Goal: Task Accomplishment & Management: Complete application form

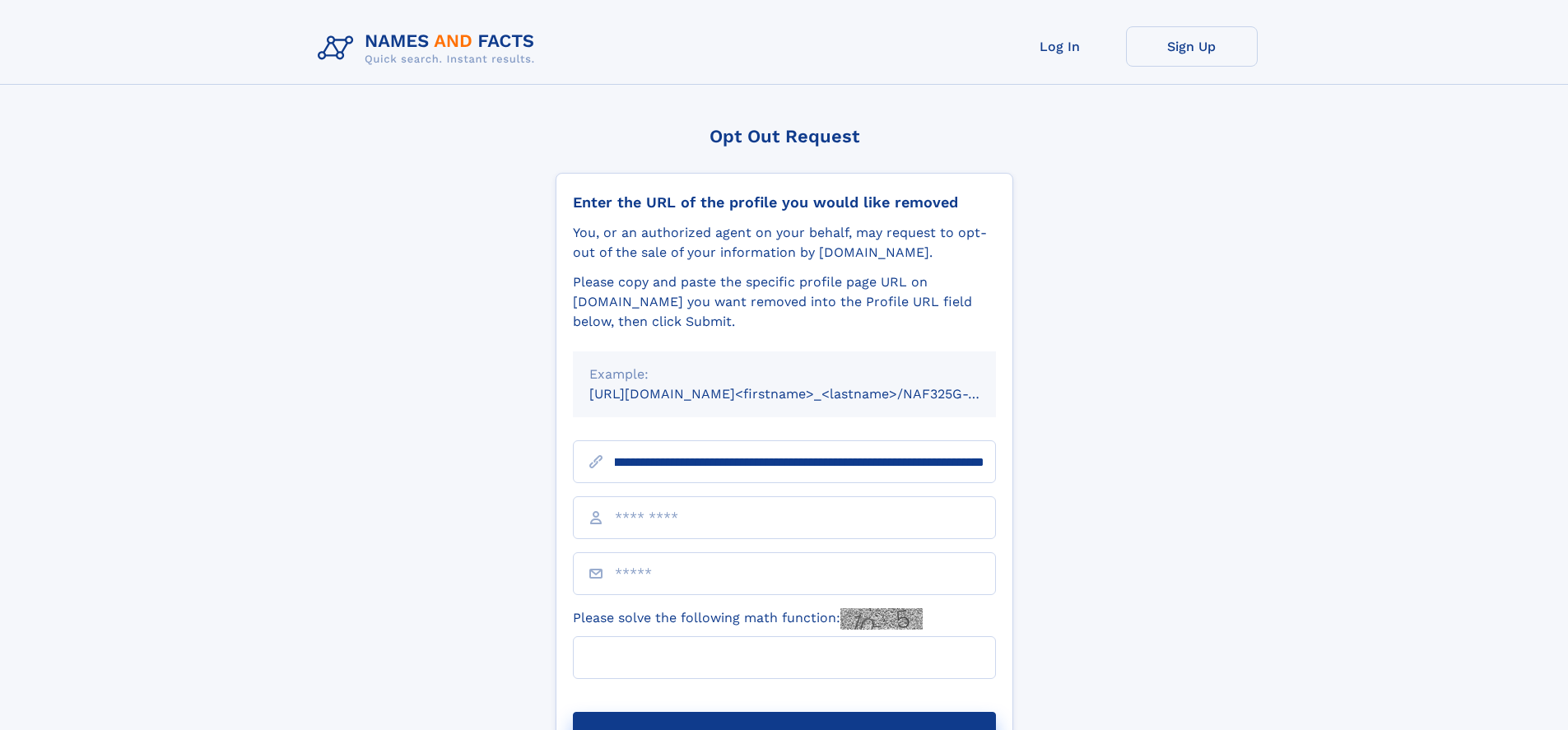
scroll to position [0, 186]
type input "**********"
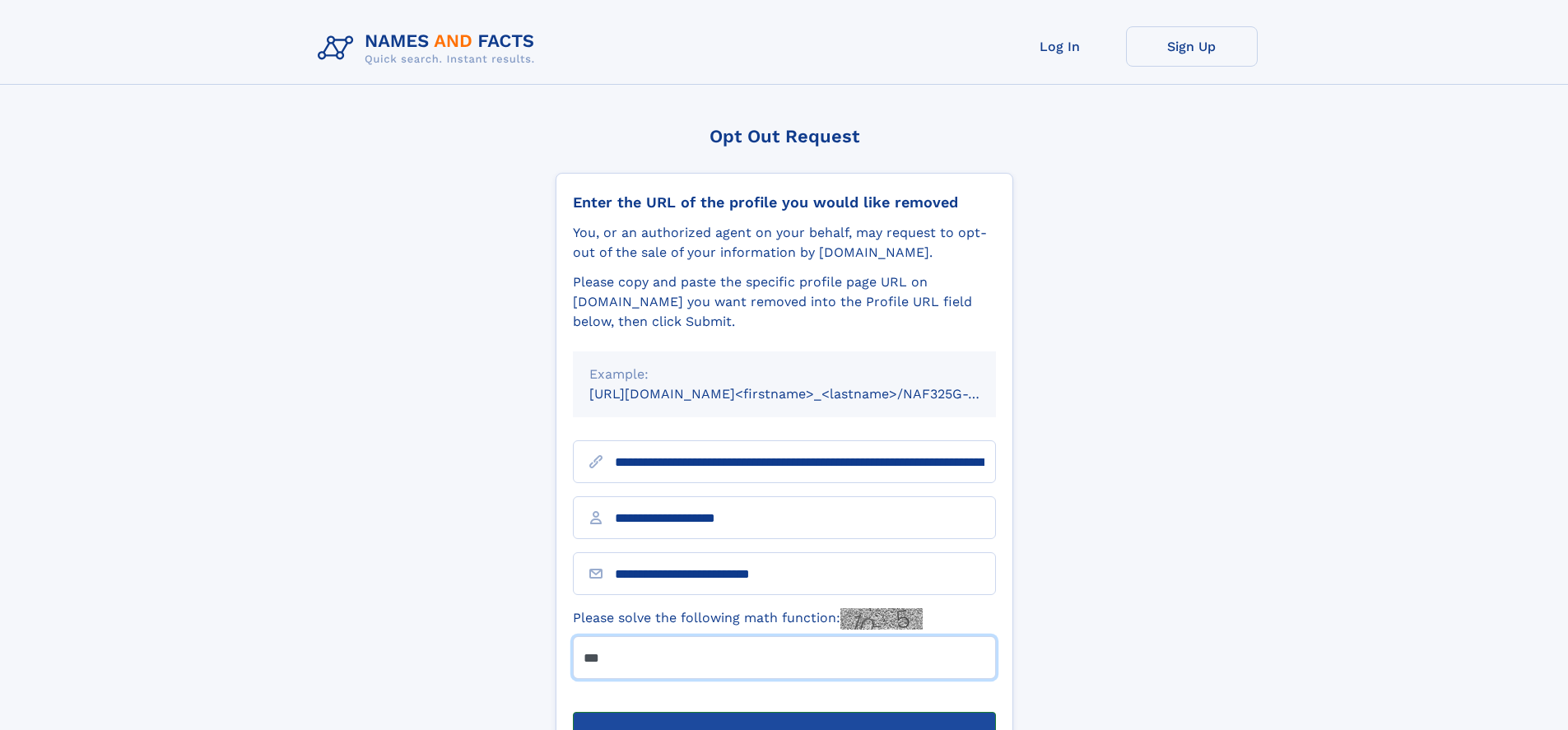
type input "***"
click at [784, 712] on button "Submit Opt Out Request" at bounding box center [784, 738] width 423 height 53
